Goal: Transaction & Acquisition: Subscribe to service/newsletter

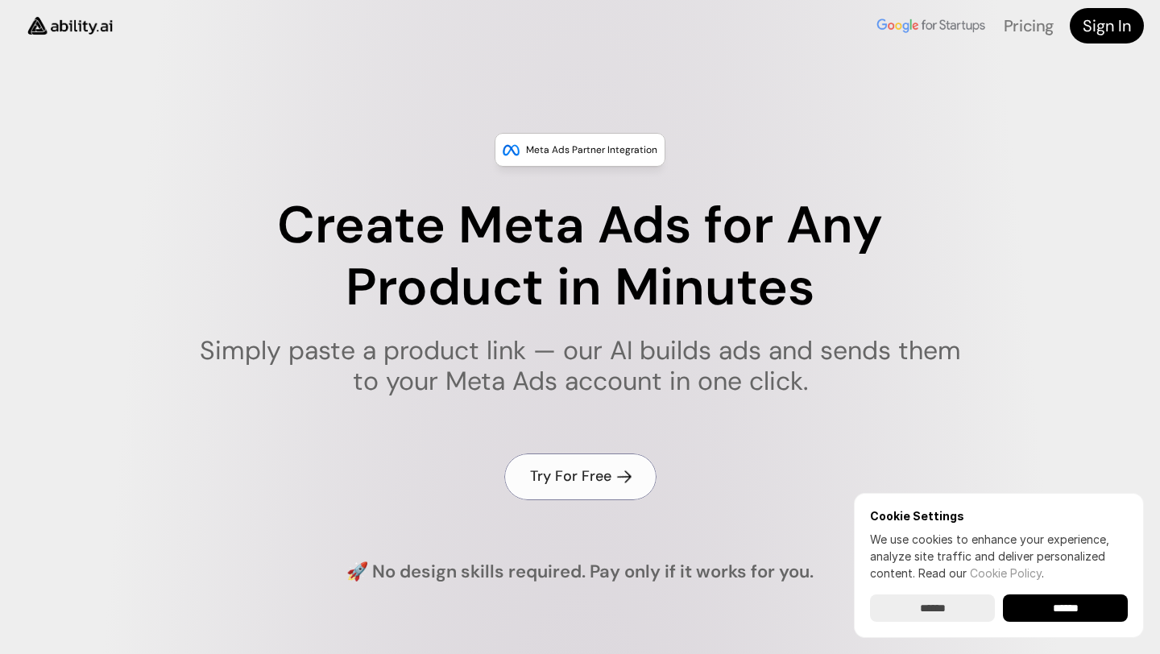
click at [561, 486] on h4 "Try For Free" at bounding box center [570, 476] width 81 height 20
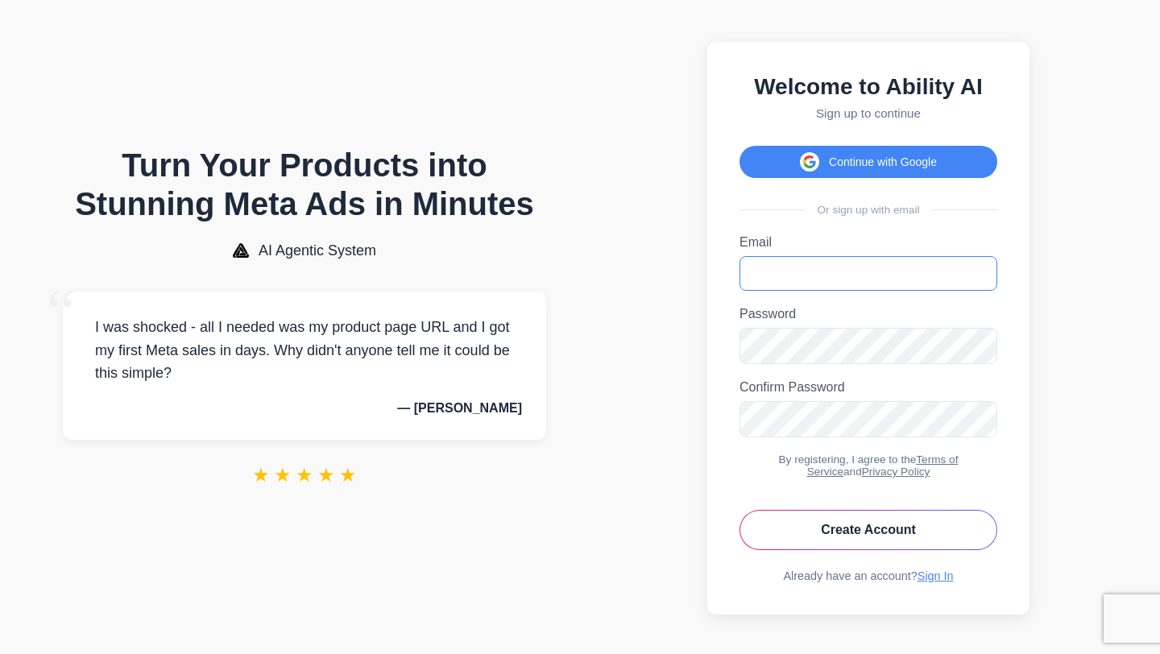
click at [769, 276] on input "Email" at bounding box center [869, 273] width 258 height 35
type input "**********"
click at [875, 538] on button "Create Account" at bounding box center [869, 530] width 258 height 40
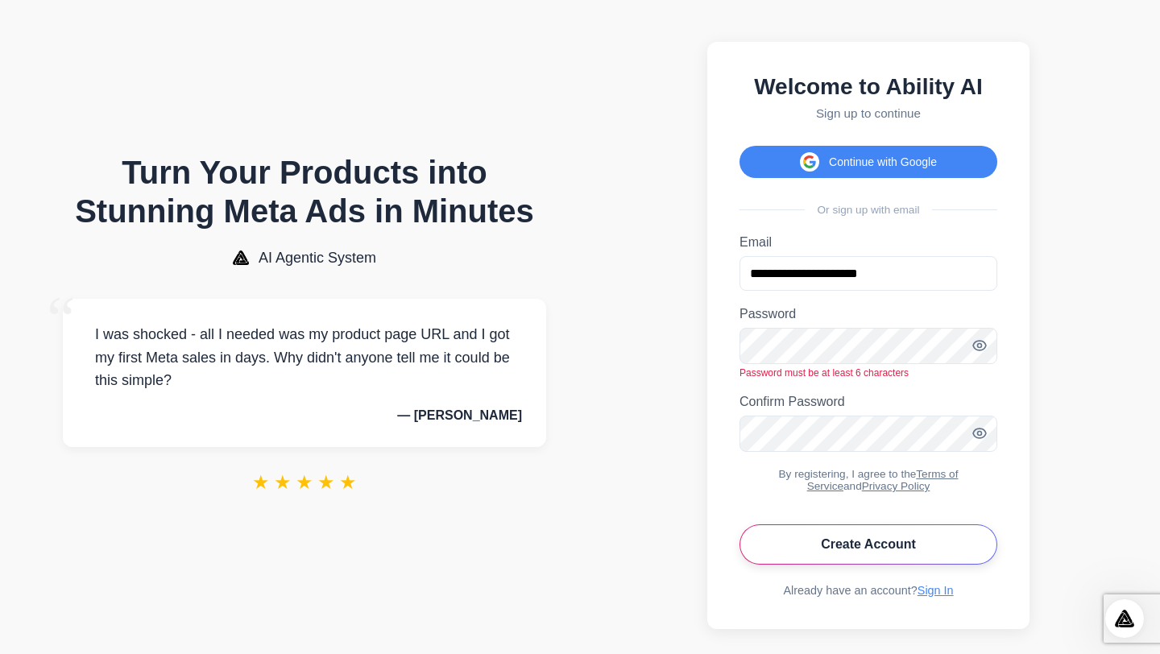
click at [803, 549] on button "Create Account" at bounding box center [869, 544] width 258 height 40
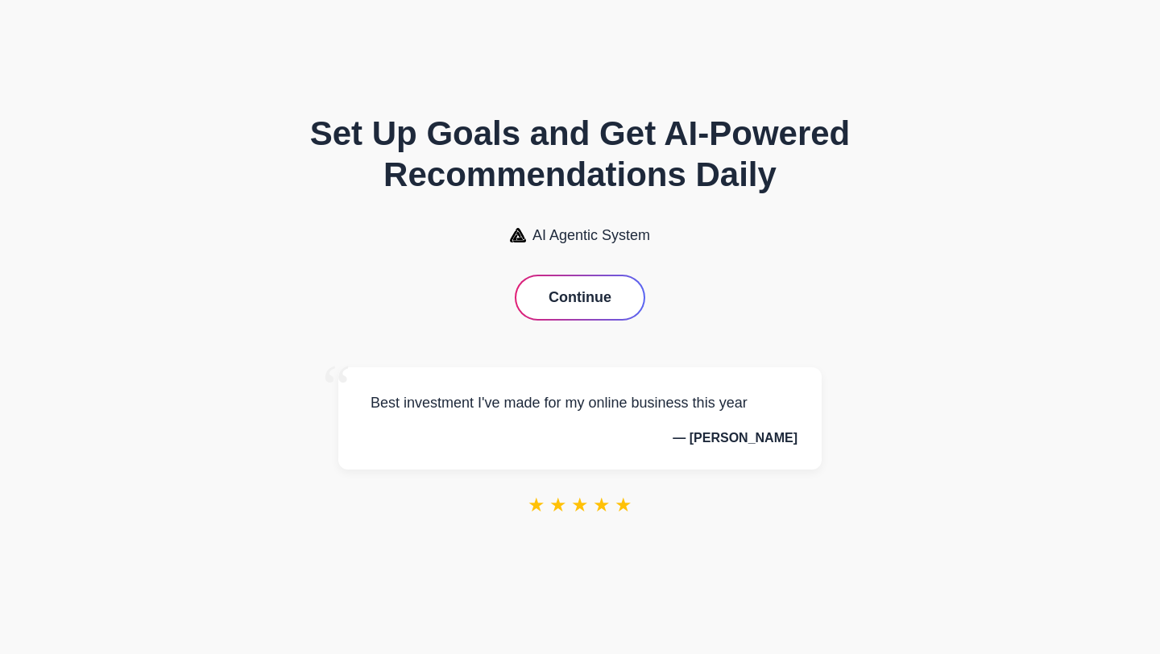
click at [581, 285] on button "Continue" at bounding box center [579, 297] width 127 height 43
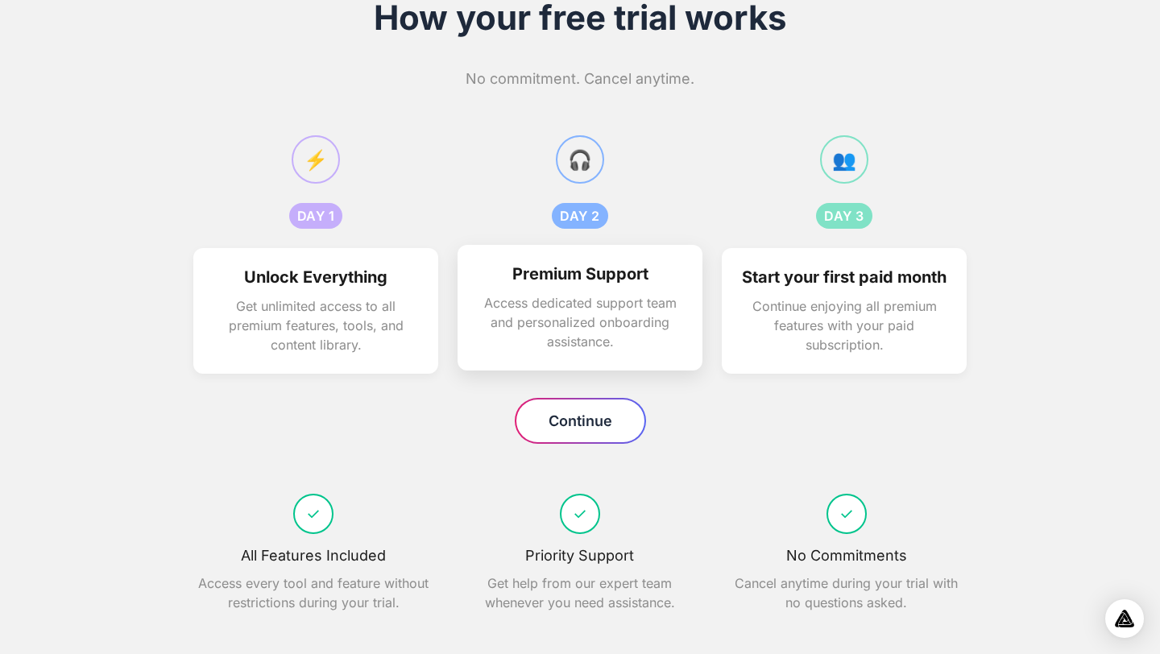
scroll to position [89, 0]
click at [284, 293] on p "Get unlimited access to all premium features, tools, and content library." at bounding box center [316, 322] width 206 height 58
click at [283, 299] on p "Get unlimited access to all premium features, tools, and content library." at bounding box center [316, 322] width 206 height 58
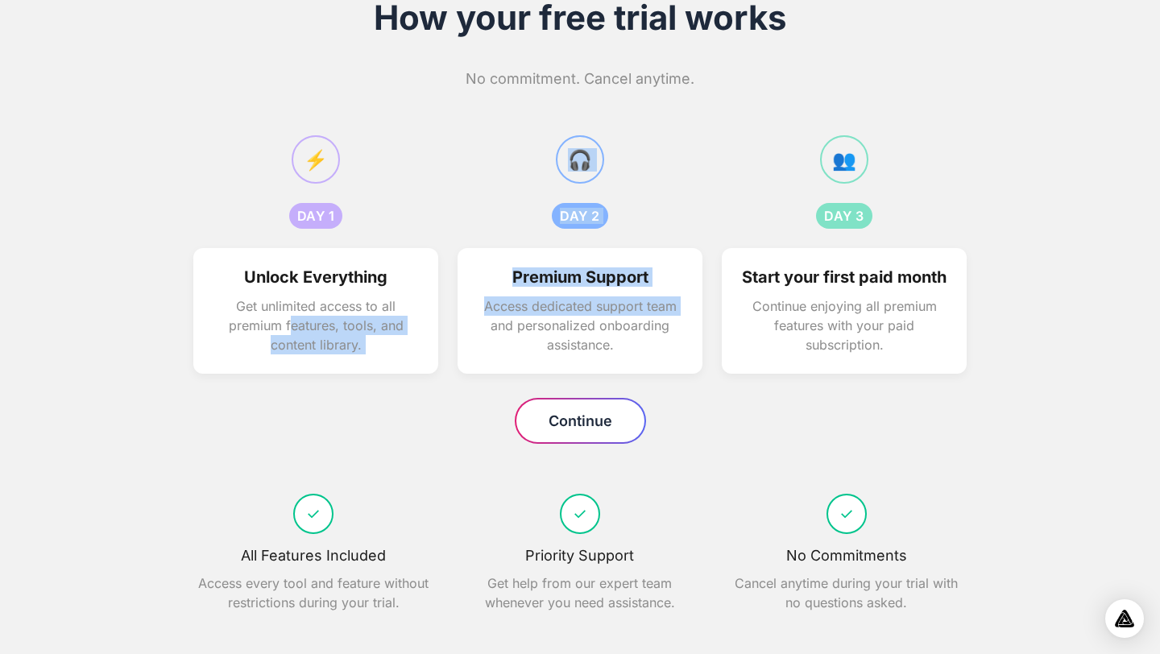
drag, startPoint x: 291, startPoint y: 303, endPoint x: 446, endPoint y: 301, distance: 154.7
click at [446, 301] on div "⚡ DAY 1 DAY 1 Unlock Everything Get unlimited access to all premium features, t…" at bounding box center [579, 254] width 773 height 238
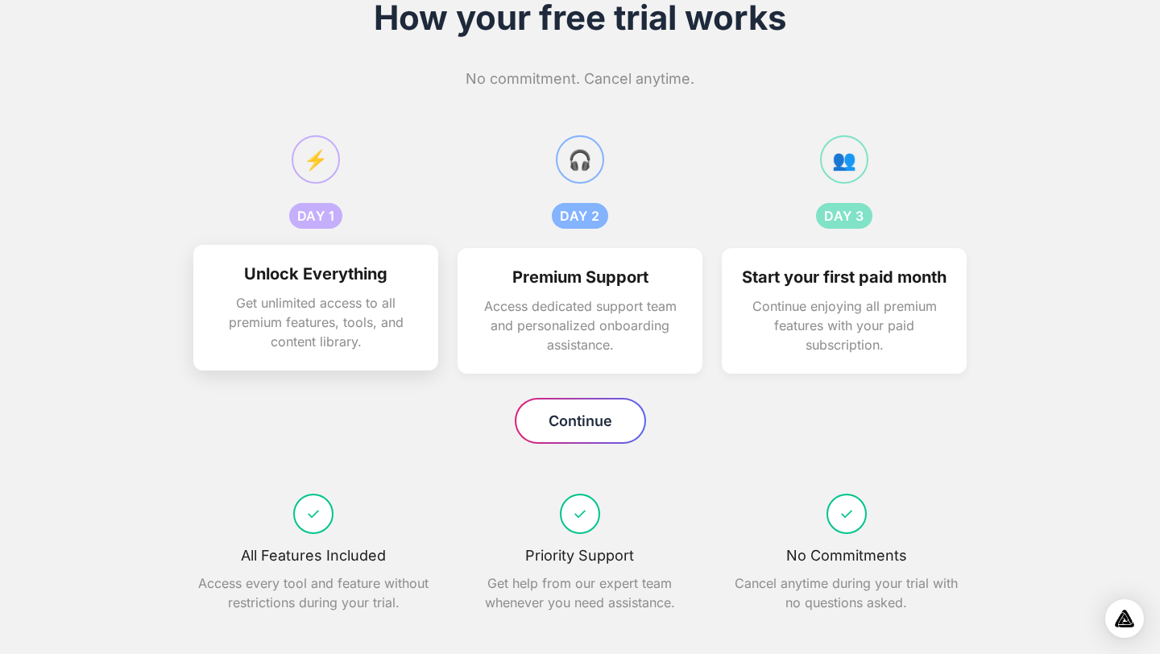
click at [221, 309] on p "Get unlimited access to all premium features, tools, and content library." at bounding box center [316, 322] width 206 height 58
click at [578, 406] on button "Continue" at bounding box center [580, 421] width 128 height 43
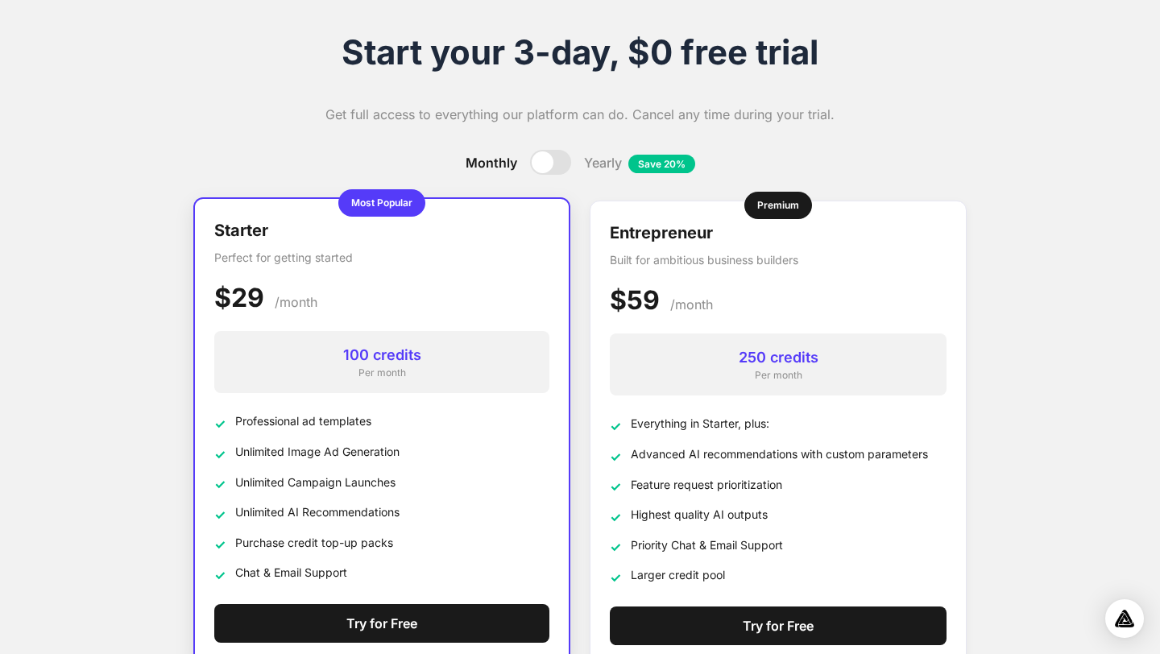
scroll to position [18, 0]
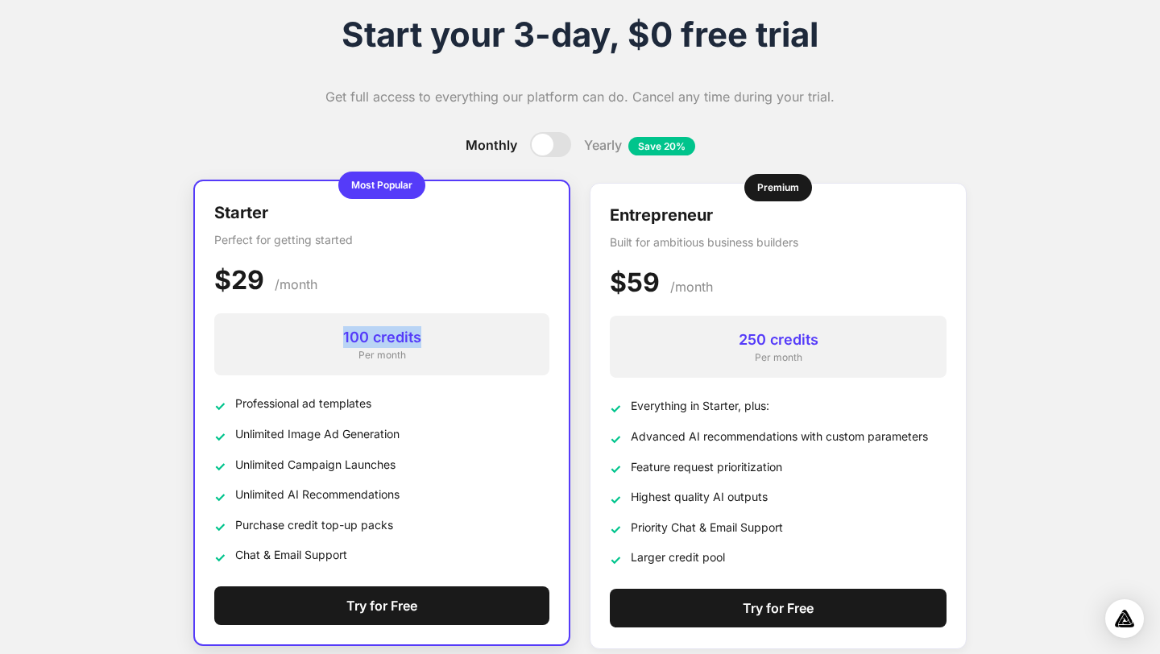
drag, startPoint x: 424, startPoint y: 339, endPoint x: 240, endPoint y: 338, distance: 183.7
click at [240, 338] on div "100 credits" at bounding box center [381, 337] width 309 height 22
click at [373, 223] on h3 "Starter" at bounding box center [381, 213] width 335 height 24
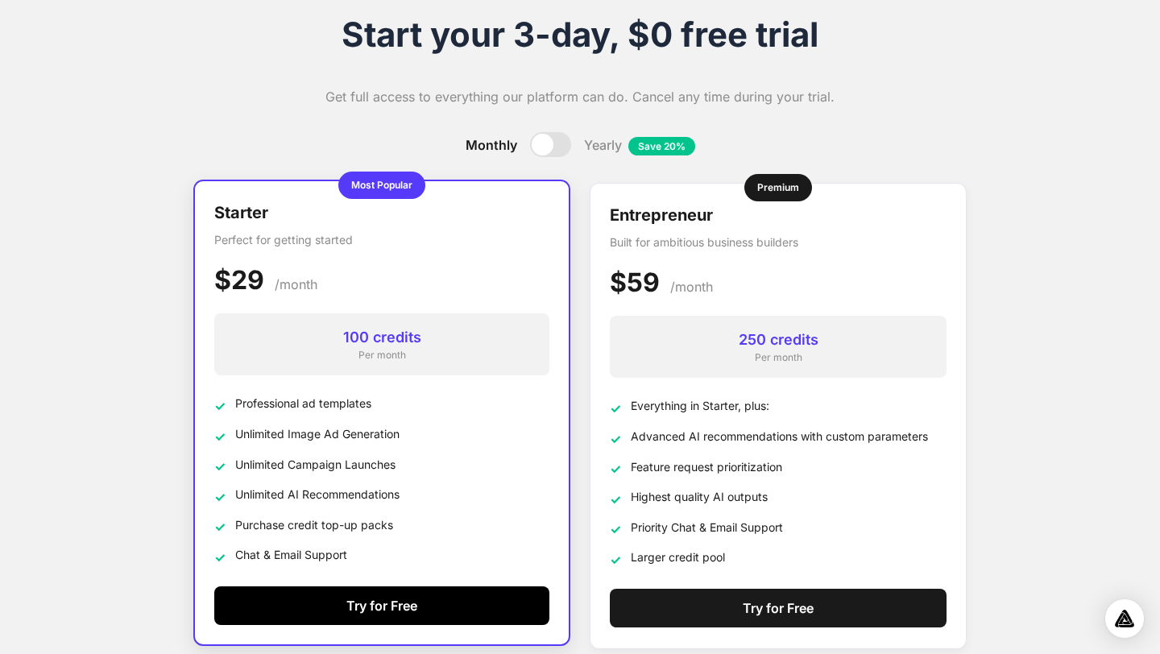
click at [359, 607] on button "Try for Free" at bounding box center [381, 605] width 335 height 39
